Goal: Consume media (video, audio)

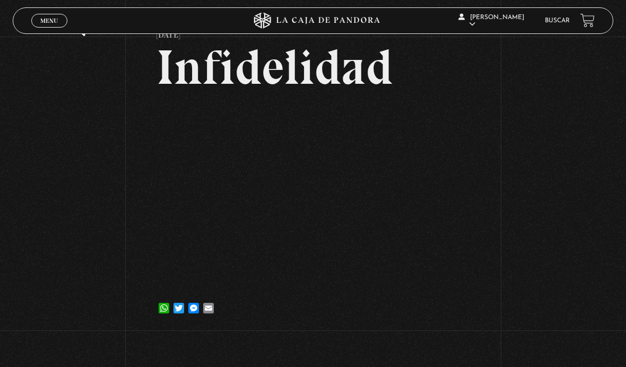
scroll to position [18, 0]
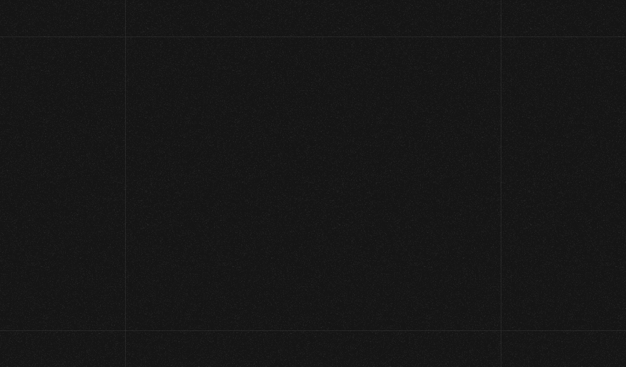
scroll to position [18, 0]
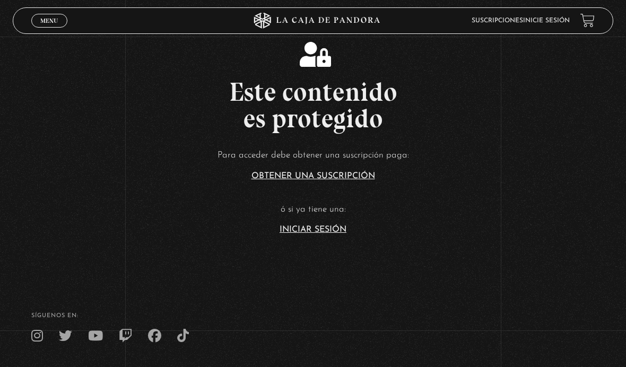
click at [310, 234] on link "Iniciar Sesión" at bounding box center [312, 229] width 67 height 8
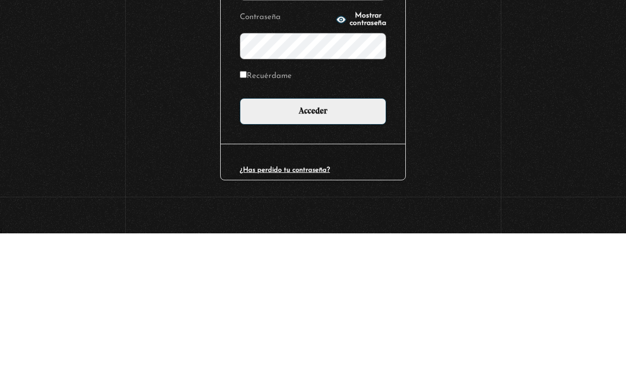
scroll to position [76, 0]
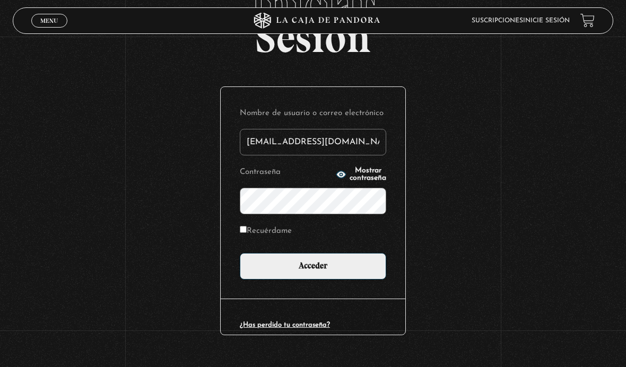
type input "[EMAIL_ADDRESS][DOMAIN_NAME]"
click at [313, 272] on input "Acceder" at bounding box center [313, 266] width 146 height 27
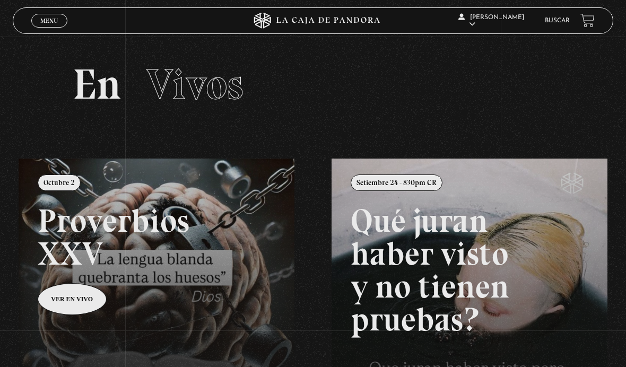
click at [66, 20] on link "Menu Cerrar" at bounding box center [49, 21] width 36 height 14
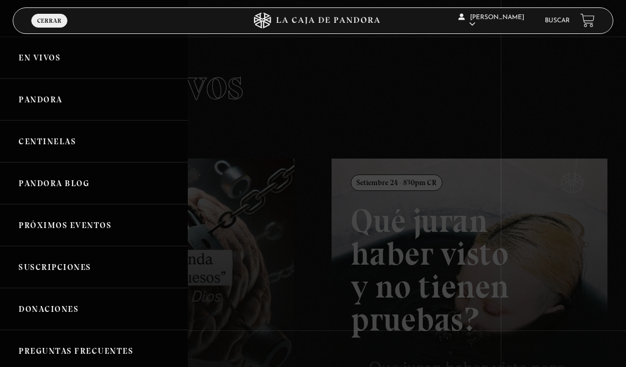
click at [63, 139] on link "Centinelas" at bounding box center [94, 141] width 188 height 42
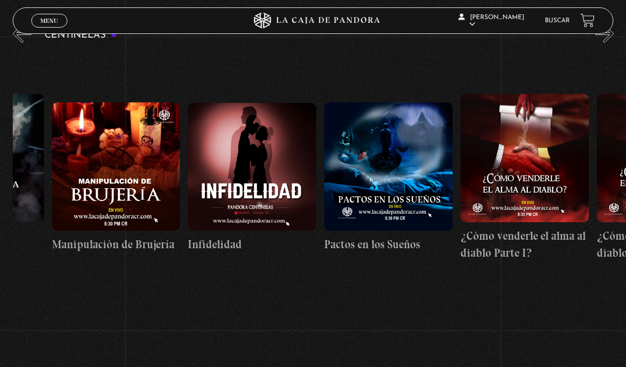
scroll to position [0, 4994]
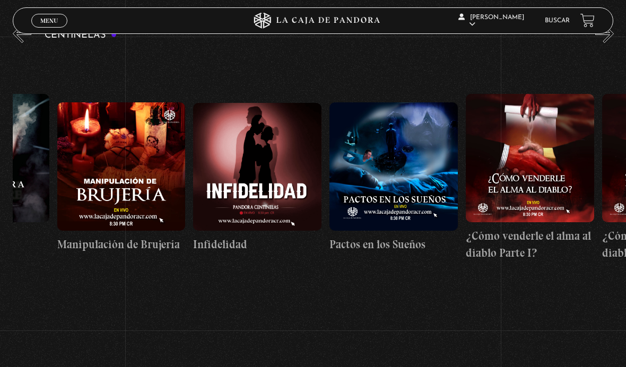
click at [248, 180] on figure at bounding box center [257, 167] width 128 height 128
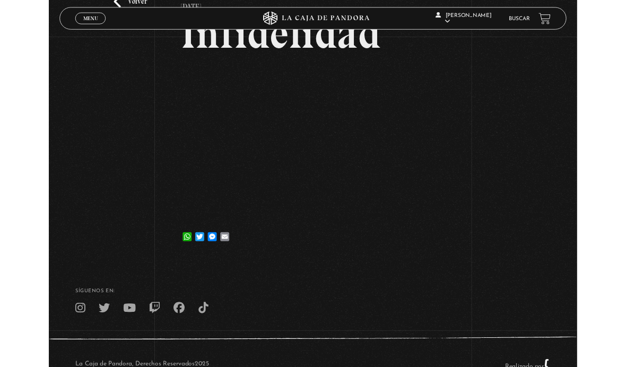
scroll to position [130, 0]
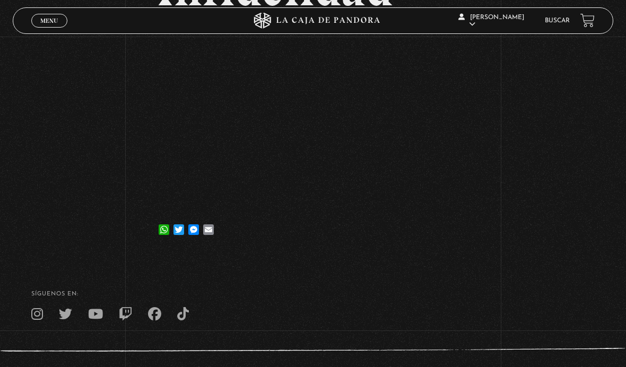
click at [471, 200] on div "Volver 6 junio, 2023 Infidelidad WhatsApp Twitter Messenger Email" at bounding box center [313, 80] width 626 height 347
click at [470, 204] on div "Volver 6 junio, 2023 Infidelidad WhatsApp Twitter Messenger Email" at bounding box center [313, 80] width 626 height 347
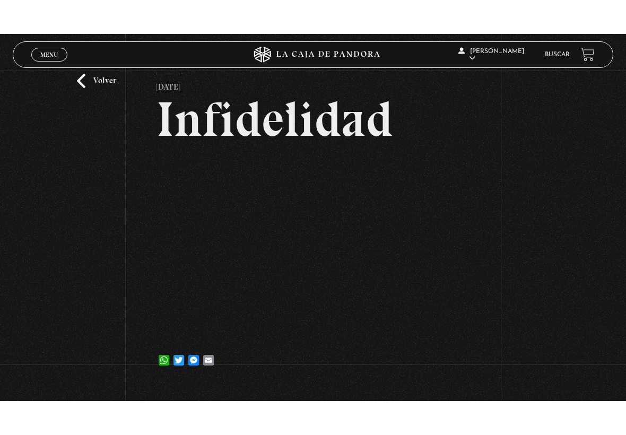
scroll to position [0, 0]
